Goal: Information Seeking & Learning: Find specific fact

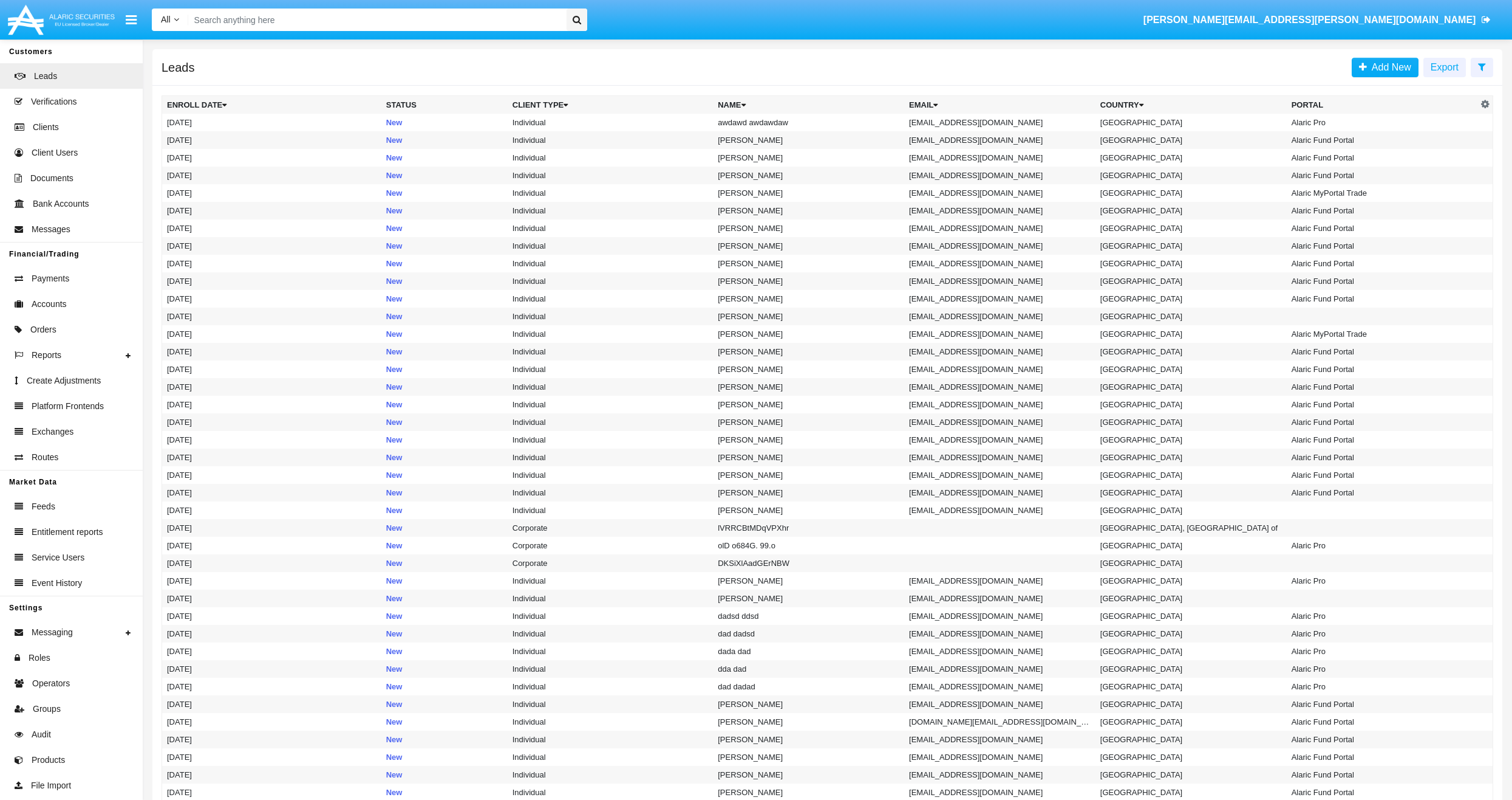
click at [529, 18] on input "Search" at bounding box center [375, 19] width 374 height 22
paste input "AAAI025217AC1"
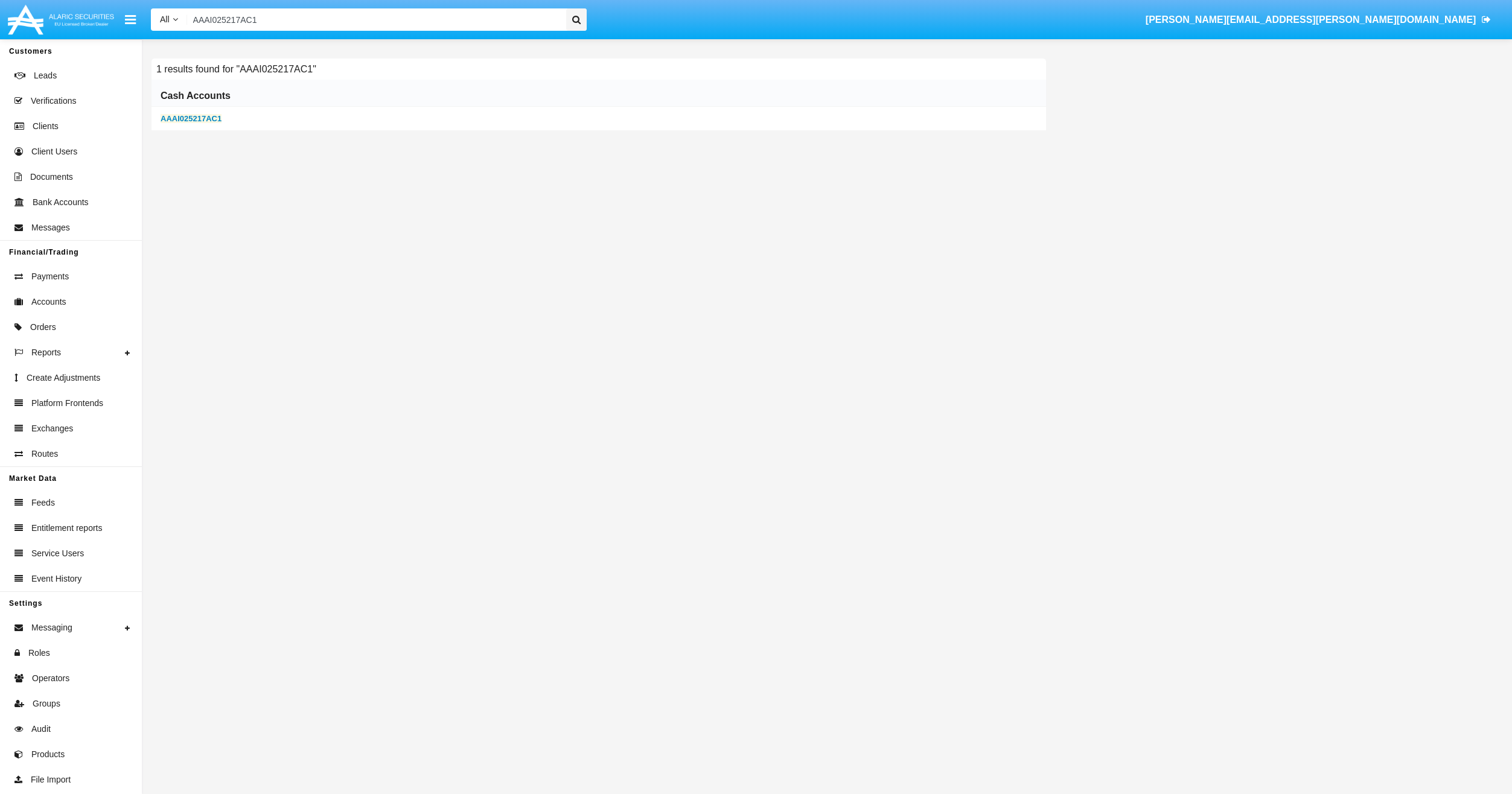
type input "AAAI025217AC1"
click at [189, 114] on b "AAAI025217AC1" at bounding box center [190, 118] width 61 height 9
click at [199, 120] on b "AAAI025217AC1" at bounding box center [190, 118] width 61 height 9
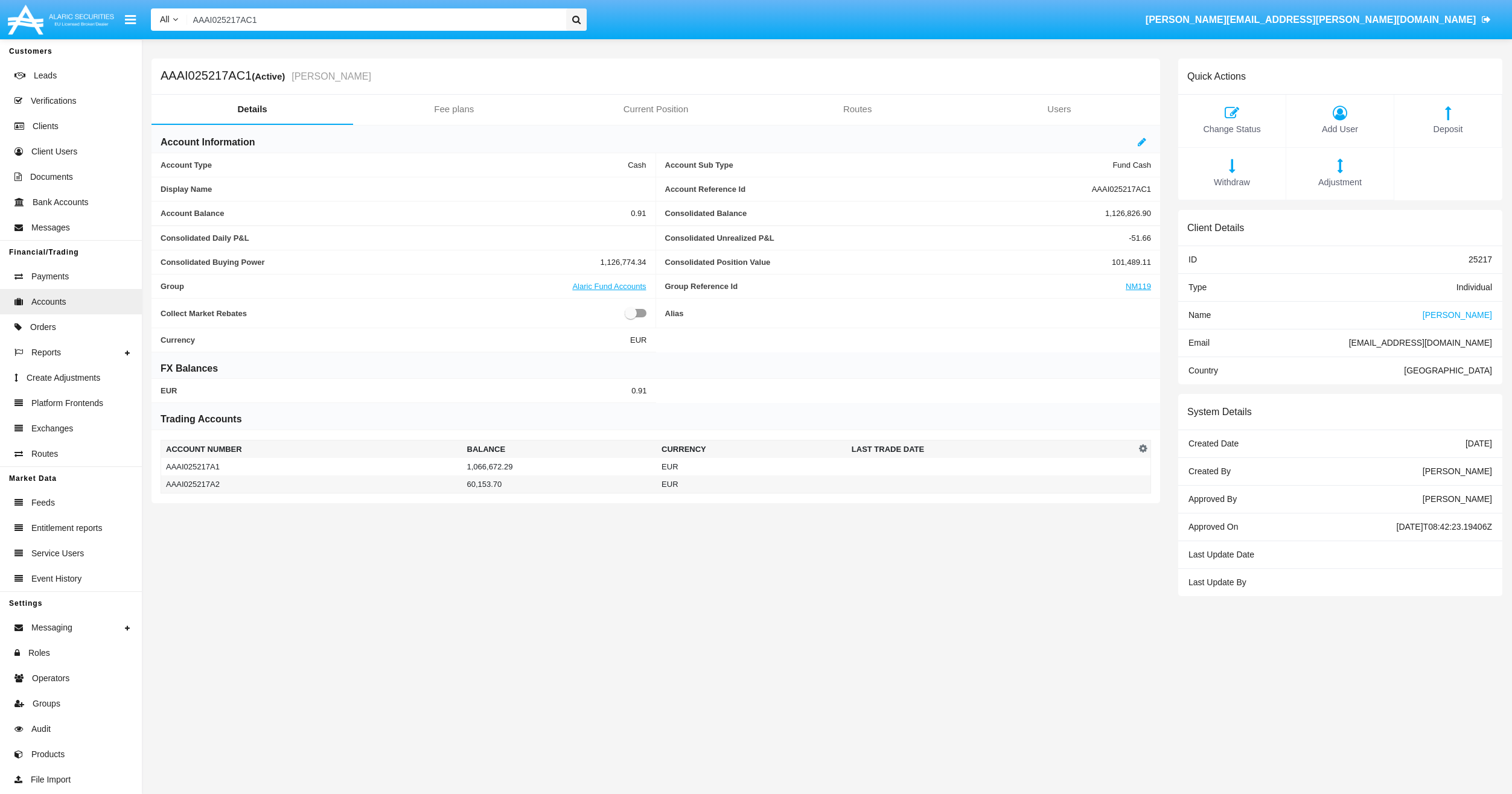
click at [1467, 317] on span "[PERSON_NAME]" at bounding box center [1457, 315] width 69 height 10
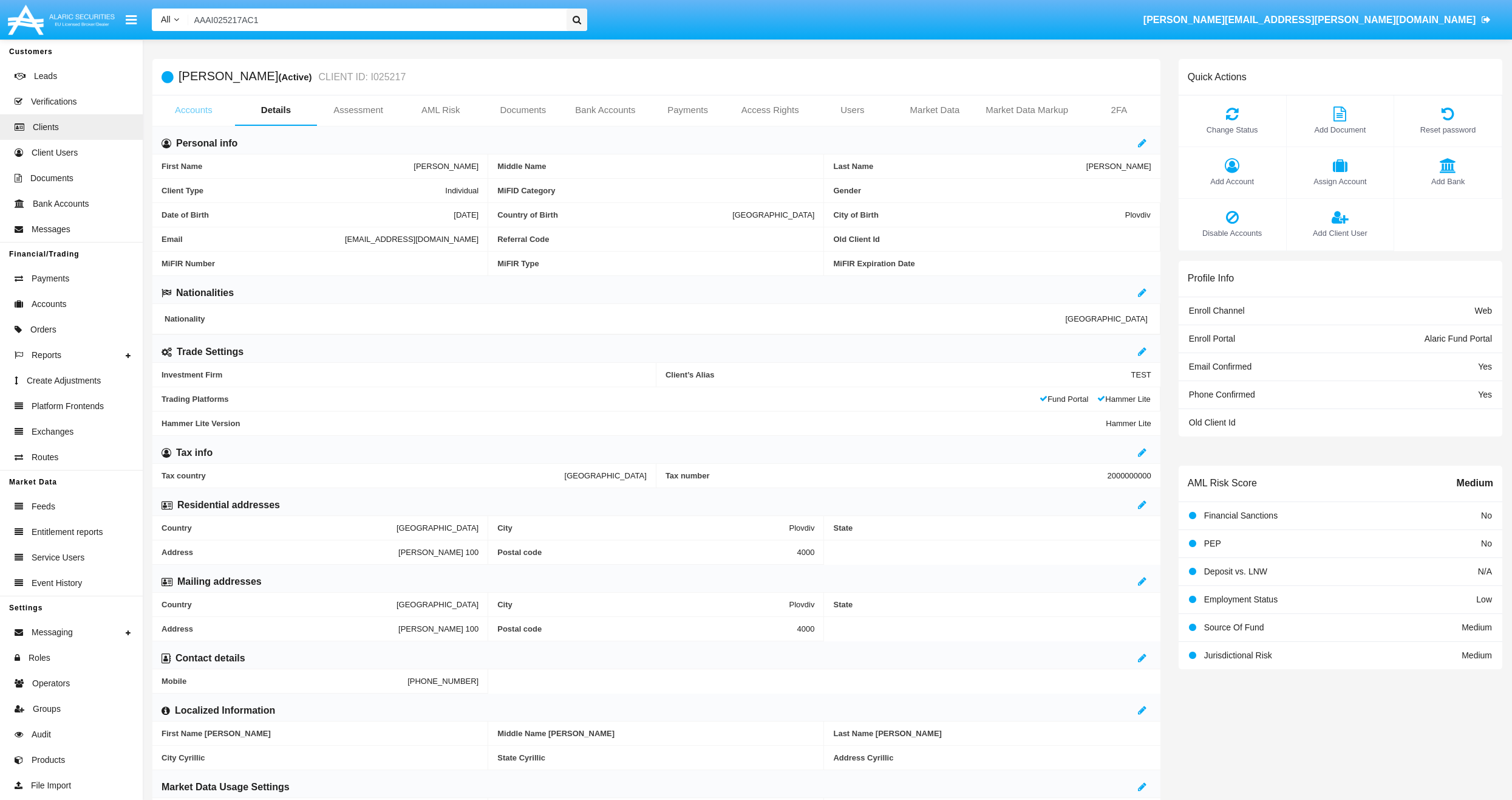
click at [209, 103] on link "Accounts" at bounding box center [193, 110] width 82 height 29
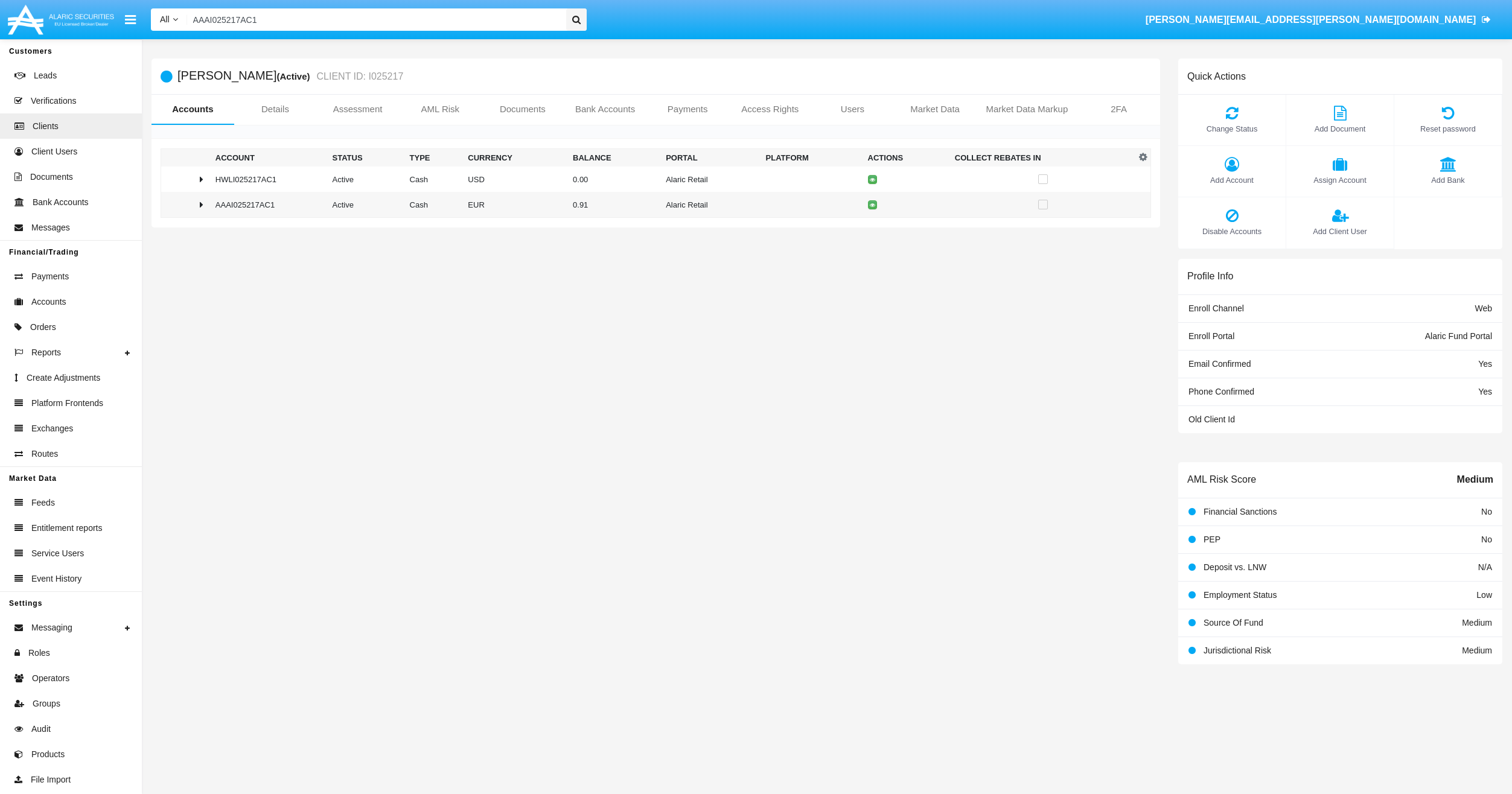
click at [206, 115] on link "Accounts" at bounding box center [193, 109] width 83 height 29
click at [203, 205] on icon at bounding box center [202, 205] width 4 height 10
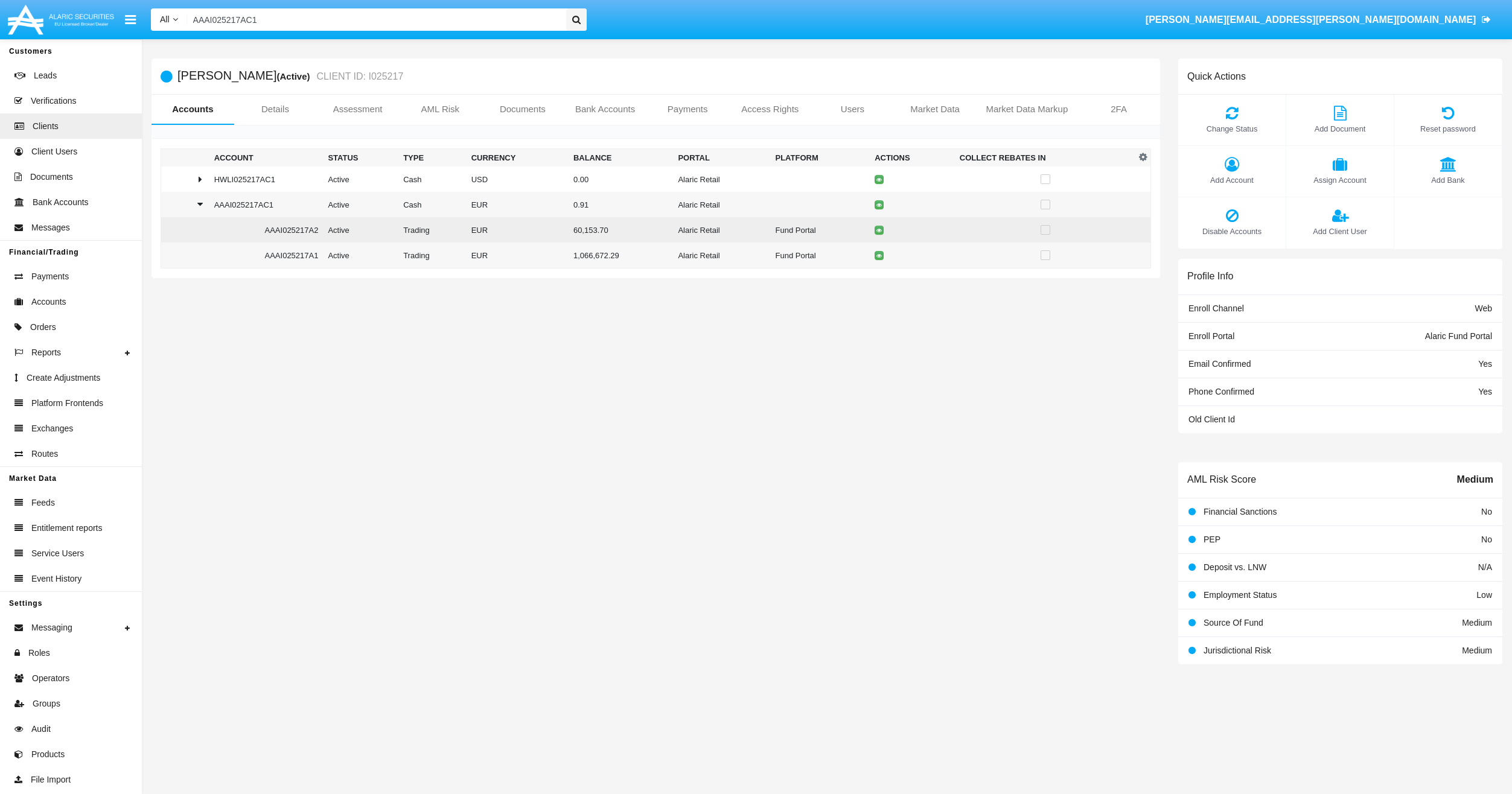
click at [298, 233] on td "AAAI025217A2" at bounding box center [266, 229] width 114 height 25
copy td "AAAI025217A2"
click at [286, 262] on td "AAAI025217A1" at bounding box center [266, 255] width 114 height 26
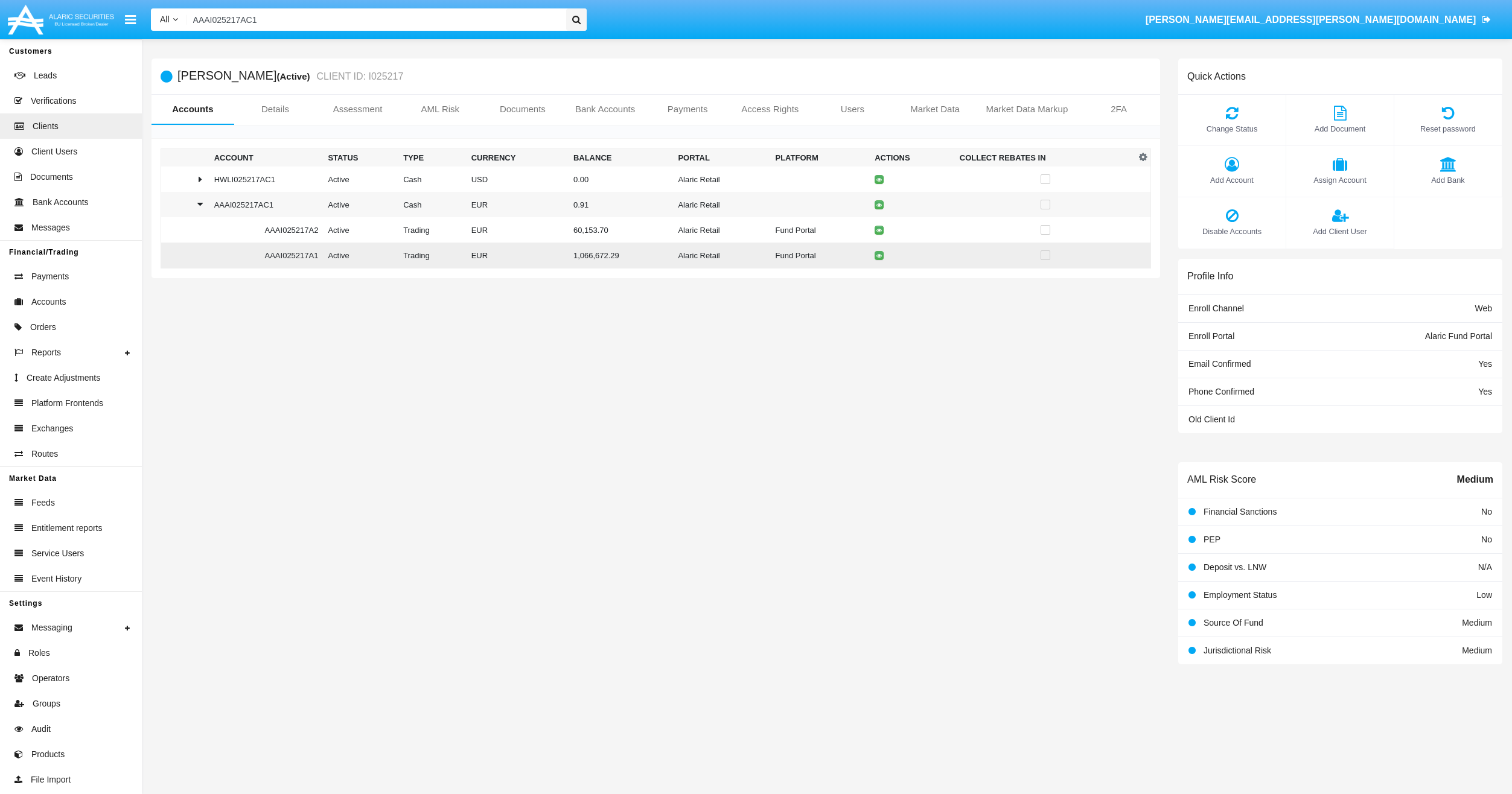
copy td "AAAI025217A1"
click at [242, 208] on td "AAAI025217AC1" at bounding box center [266, 205] width 114 height 25
click at [242, 208] on td "AAAI025217AC1" at bounding box center [269, 205] width 117 height 26
drag, startPoint x: 242, startPoint y: 208, endPoint x: 286, endPoint y: 229, distance: 48.8
click at [286, 229] on td "AAAI025217A2" at bounding box center [266, 229] width 114 height 25
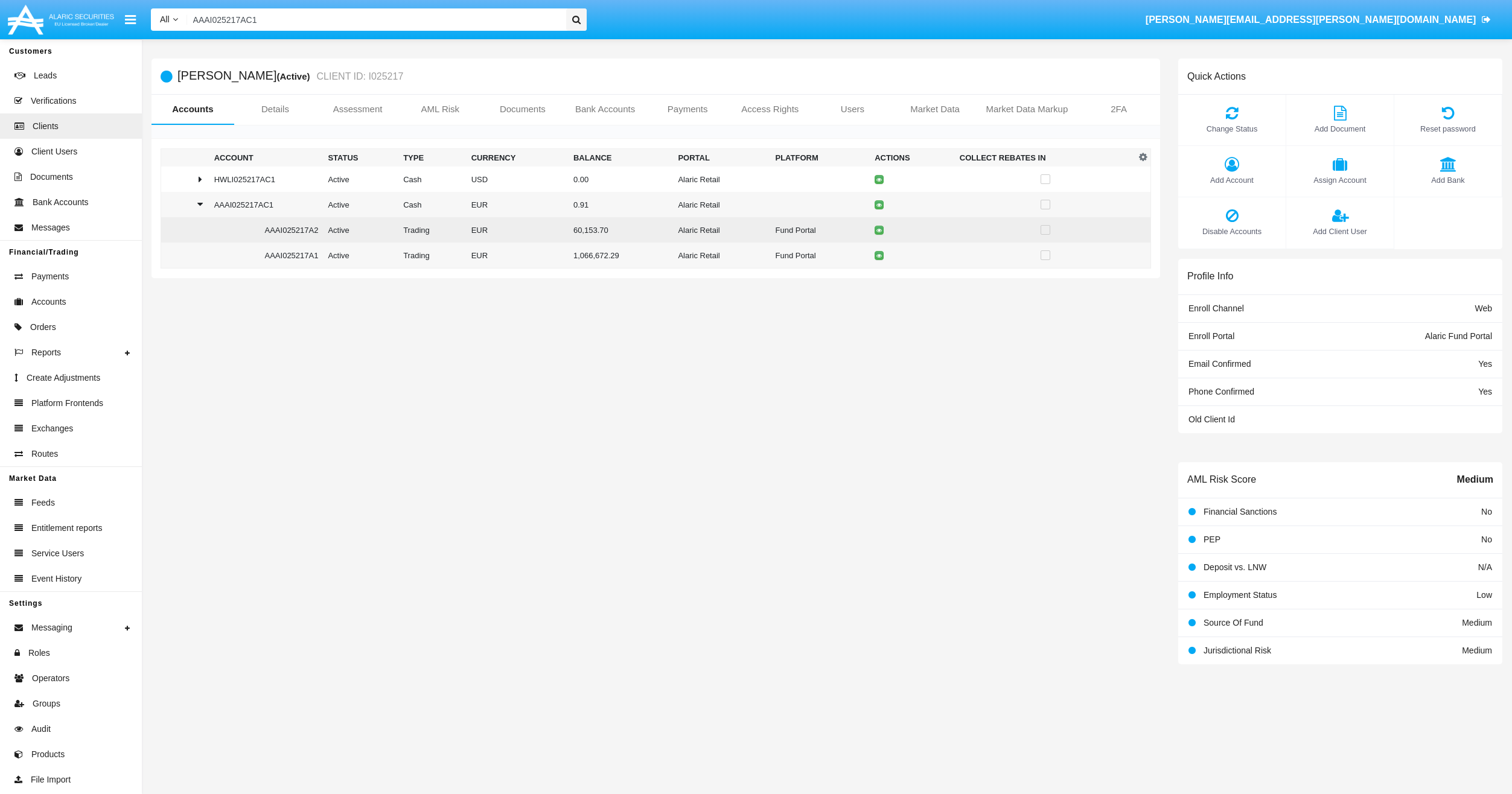
click at [286, 229] on td "AAAI025217A2" at bounding box center [266, 229] width 114 height 25
copy td "AAAI025217A2"
click at [244, 208] on td "AAAI025217AC1" at bounding box center [266, 205] width 114 height 25
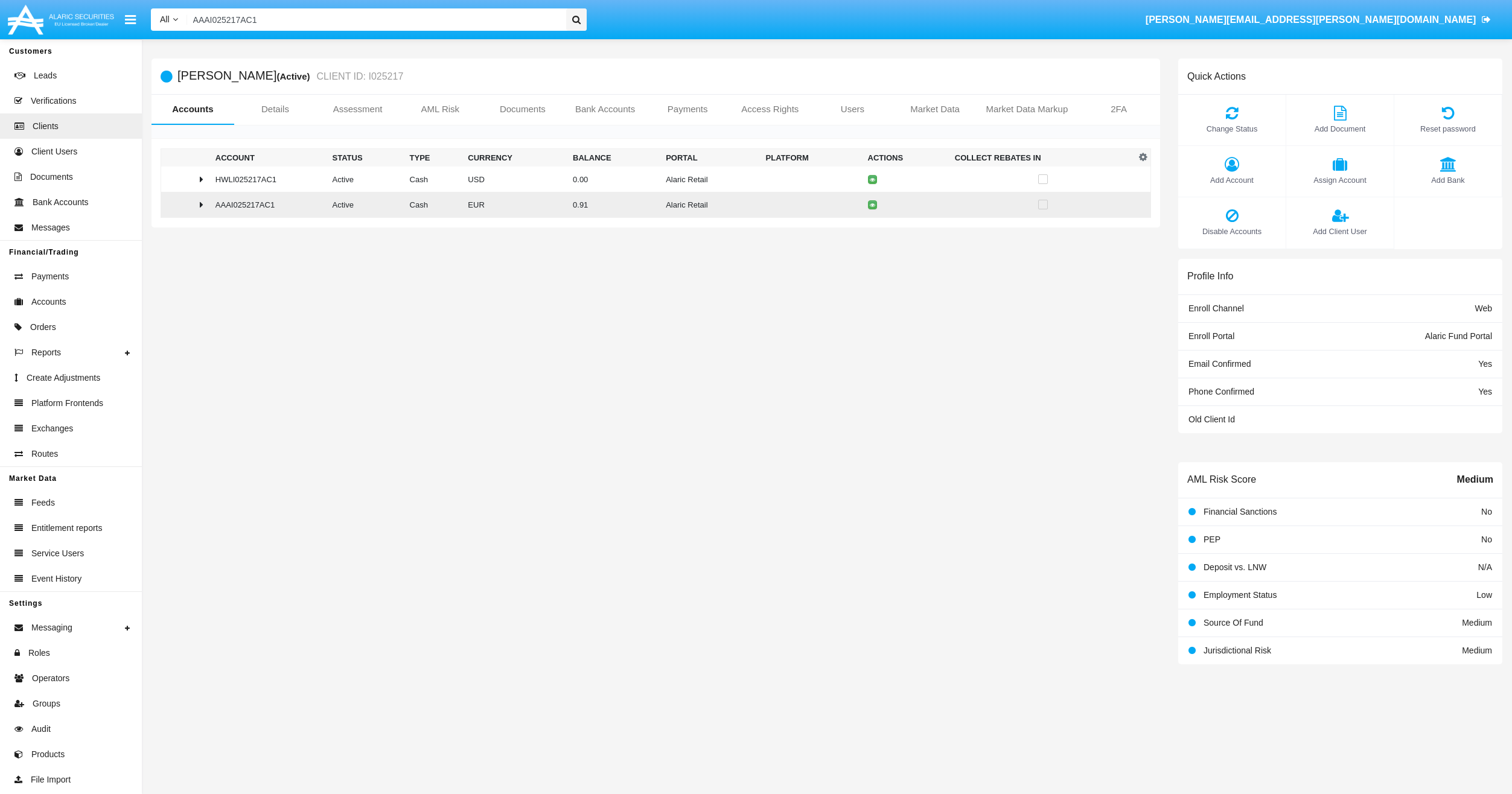
click at [244, 208] on td "AAAI025217AC1" at bounding box center [269, 205] width 117 height 26
copy td "AAAI025217AC1"
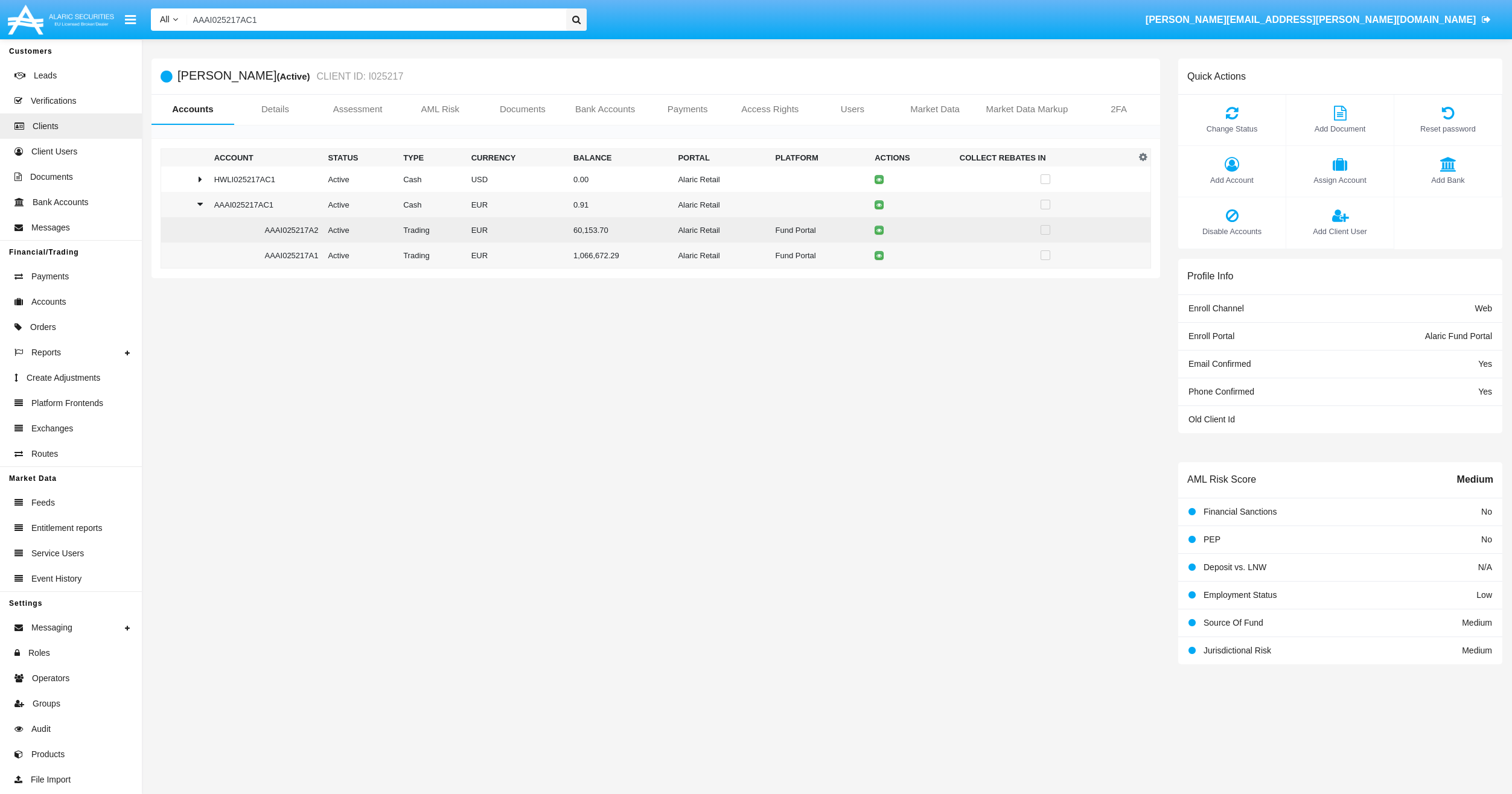
click at [291, 229] on td "AAAI025217A2" at bounding box center [266, 229] width 114 height 25
copy td "AAAI025217A2"
click at [287, 259] on td "AAAI025217A1" at bounding box center [266, 255] width 114 height 26
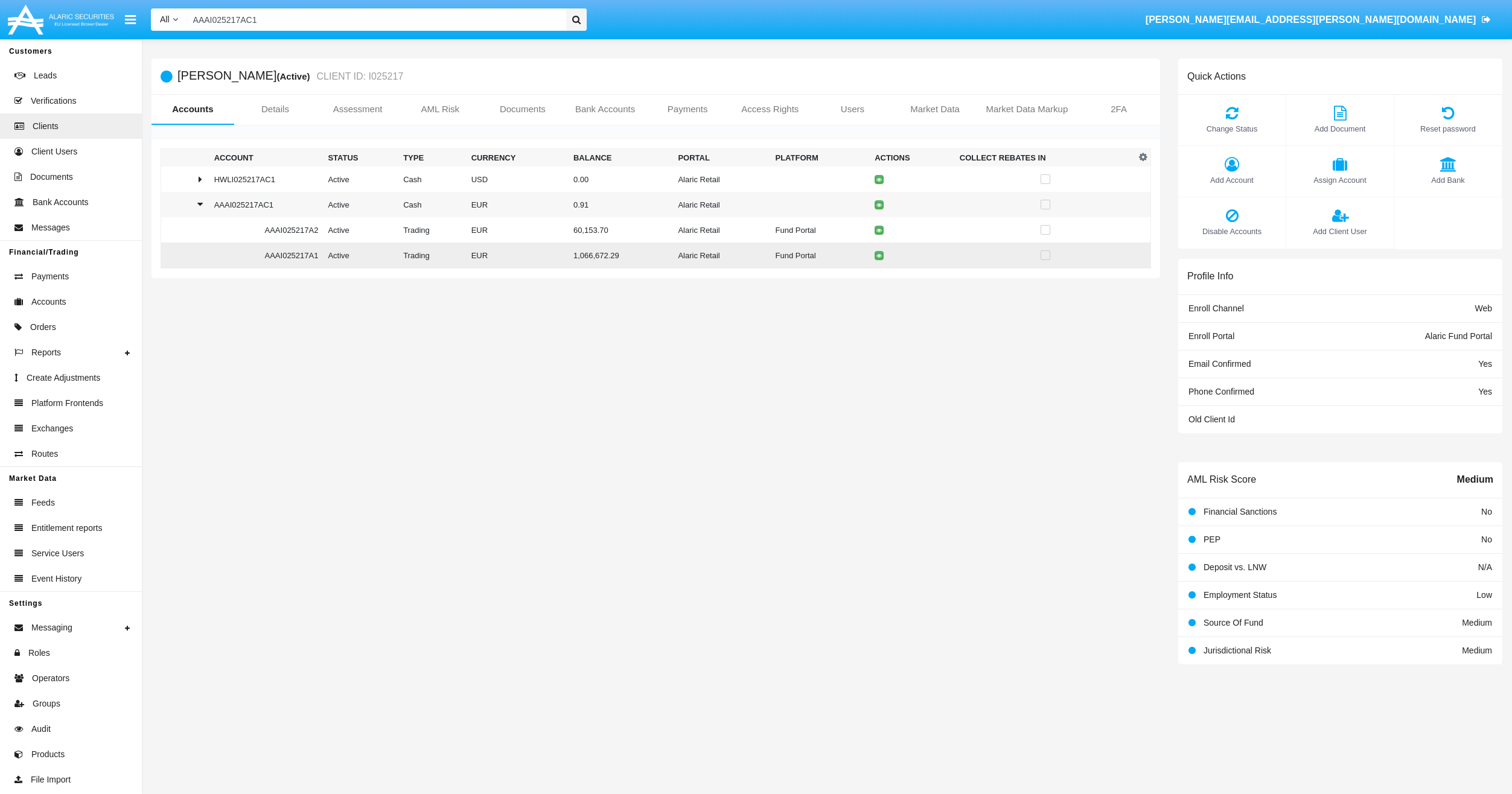
copy td "AAAI025217A1"
click at [244, 208] on td "AAAI025217AC1" at bounding box center [266, 205] width 114 height 25
click at [244, 208] on td "AAAI025217AC1" at bounding box center [269, 205] width 117 height 26
copy td "AAAI025217AC1"
click at [293, 231] on td "AAAI025217A2" at bounding box center [266, 229] width 114 height 25
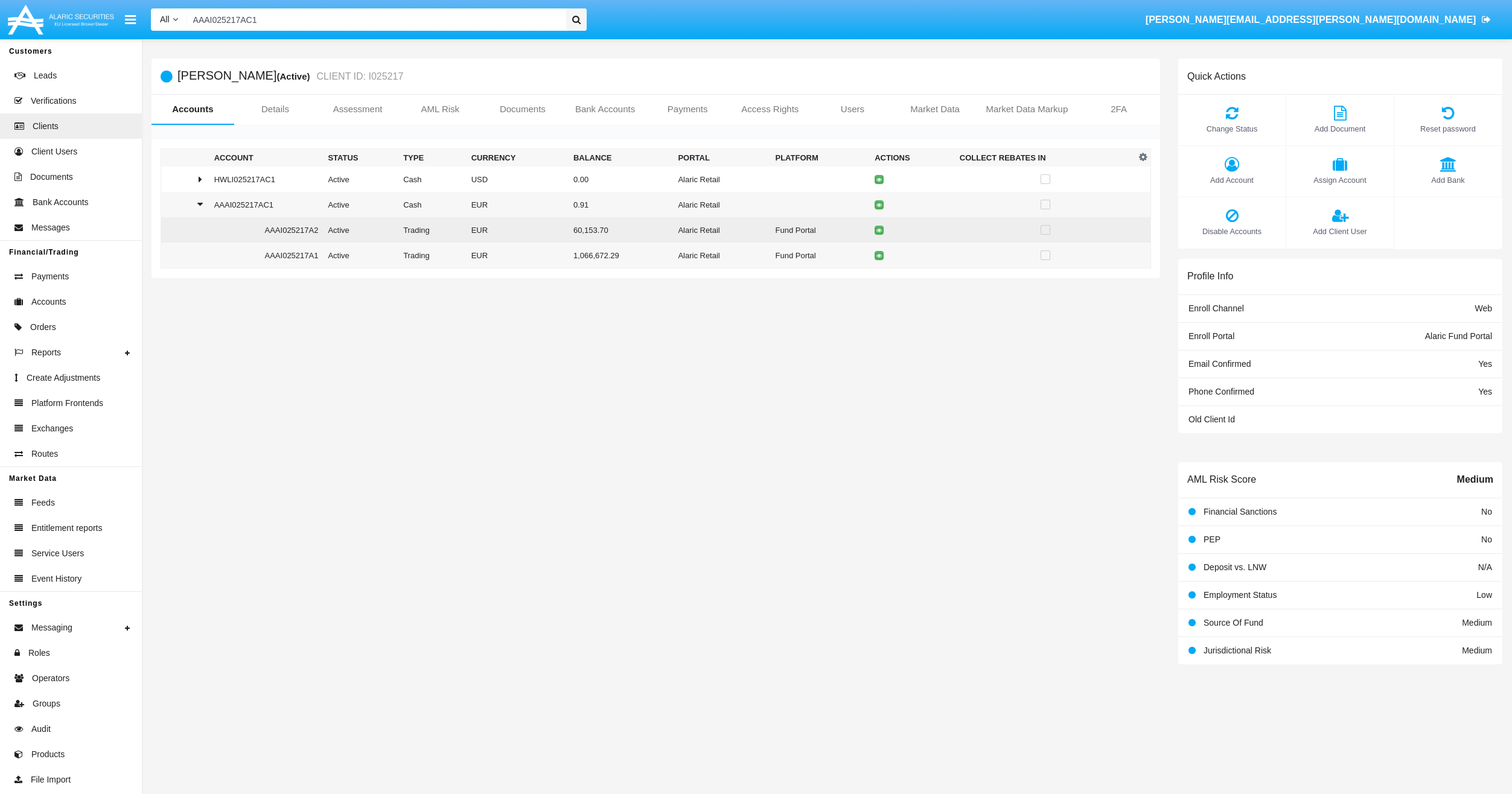
click at [293, 231] on td "AAAI025217A2" at bounding box center [266, 229] width 114 height 25
copy td "AAAI025217A2"
click at [302, 262] on td "AAAI025217A1" at bounding box center [266, 255] width 114 height 26
click at [301, 262] on td "AAAI025217A1" at bounding box center [266, 255] width 114 height 26
copy td "AAAI025217A1"
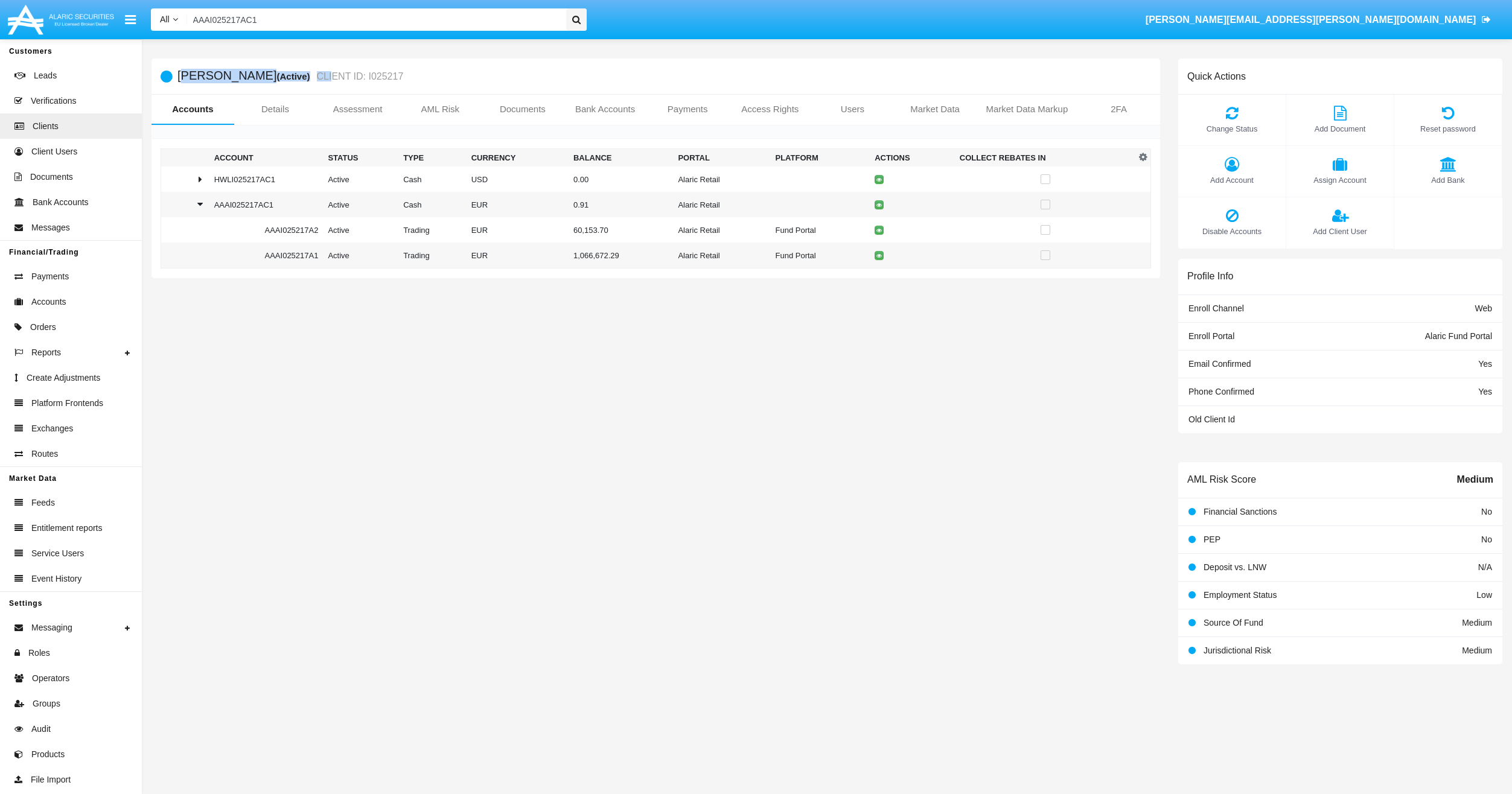
drag, startPoint x: 179, startPoint y: 75, endPoint x: 323, endPoint y: 76, distance: 144.0
click at [323, 76] on h5 "[PERSON_NAME] (Active) CLIENT ID: I025217" at bounding box center [290, 76] width 226 height 13
drag, startPoint x: 323, startPoint y: 76, endPoint x: 509, endPoint y: 302, distance: 292.7
click at [509, 304] on div "[PERSON_NAME] (Active) CLIENT ID: I025217 Accounts Details Assessment AML Risk …" at bounding box center [655, 361] width 1027 height 606
click at [241, 199] on td "AAAI025217AC1" at bounding box center [266, 205] width 114 height 25
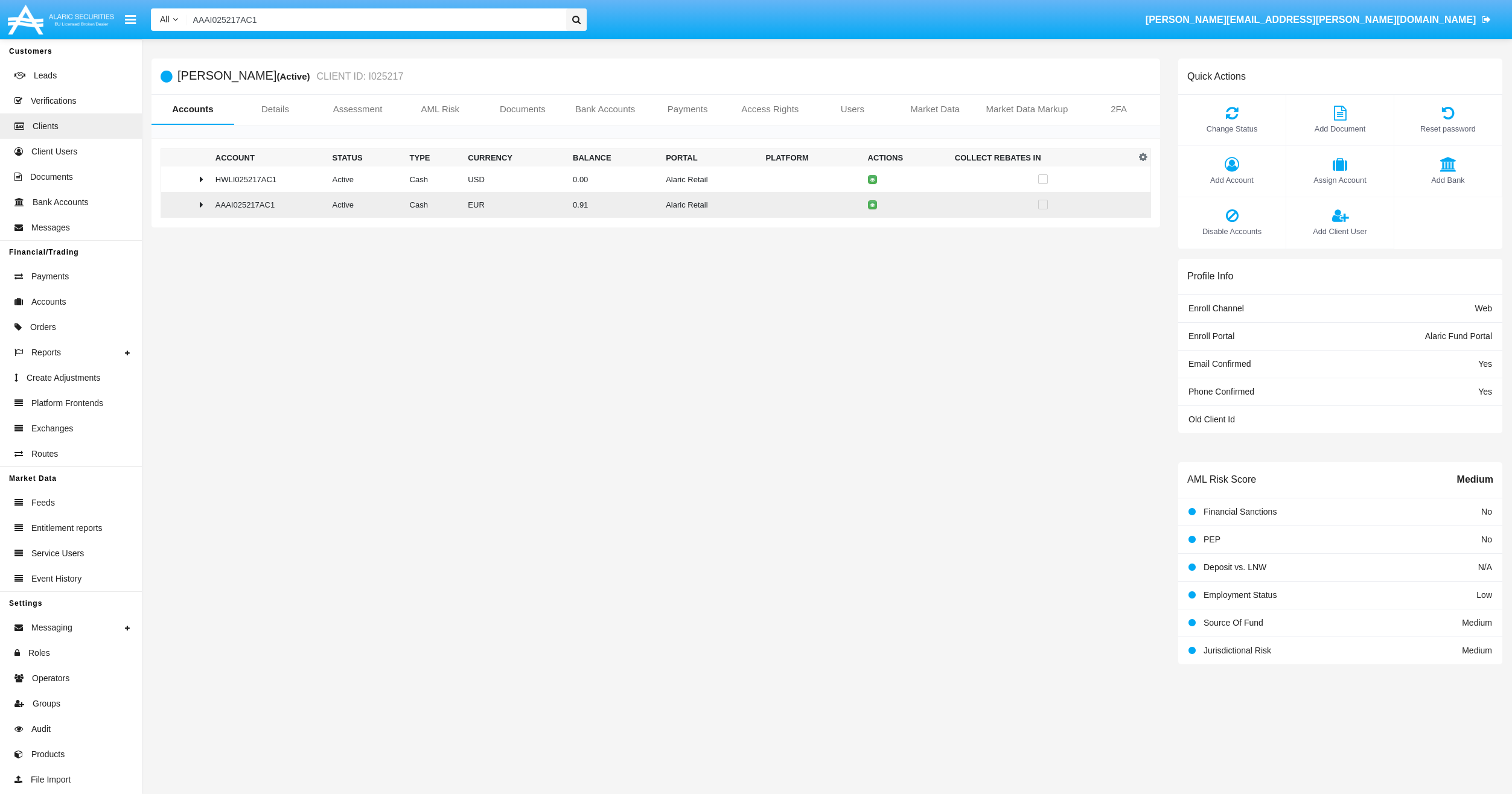
click at [241, 199] on td "AAAI025217AC1" at bounding box center [269, 205] width 117 height 26
click at [289, 256] on td "AAAI025217A1" at bounding box center [266, 255] width 114 height 26
